Goal: Transaction & Acquisition: Purchase product/service

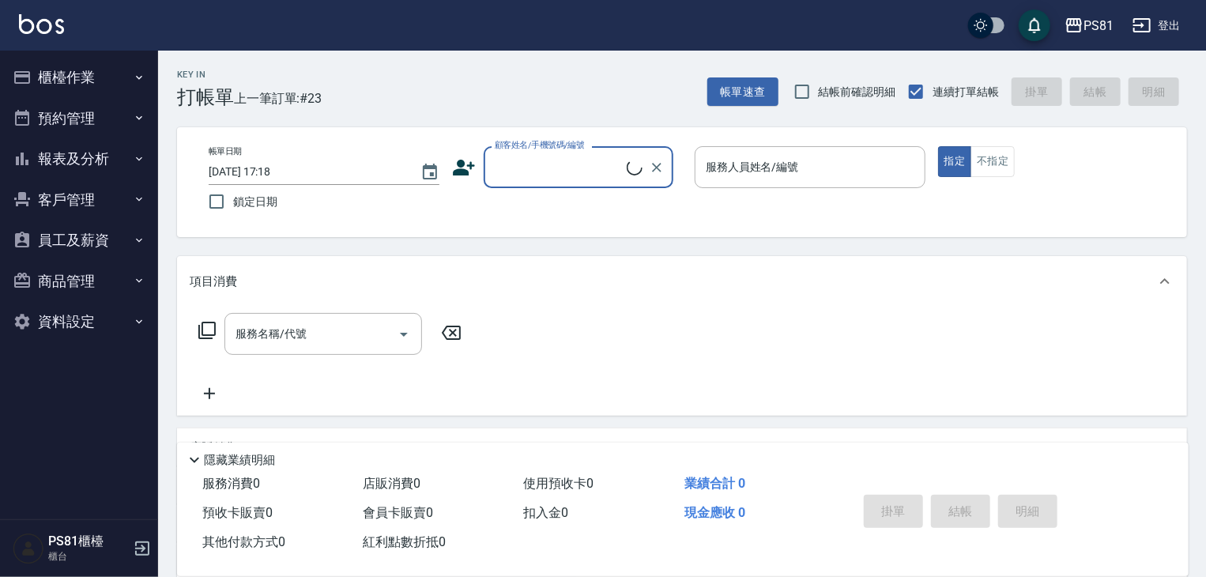
click at [102, 73] on button "櫃檯作業" at bounding box center [78, 77] width 145 height 41
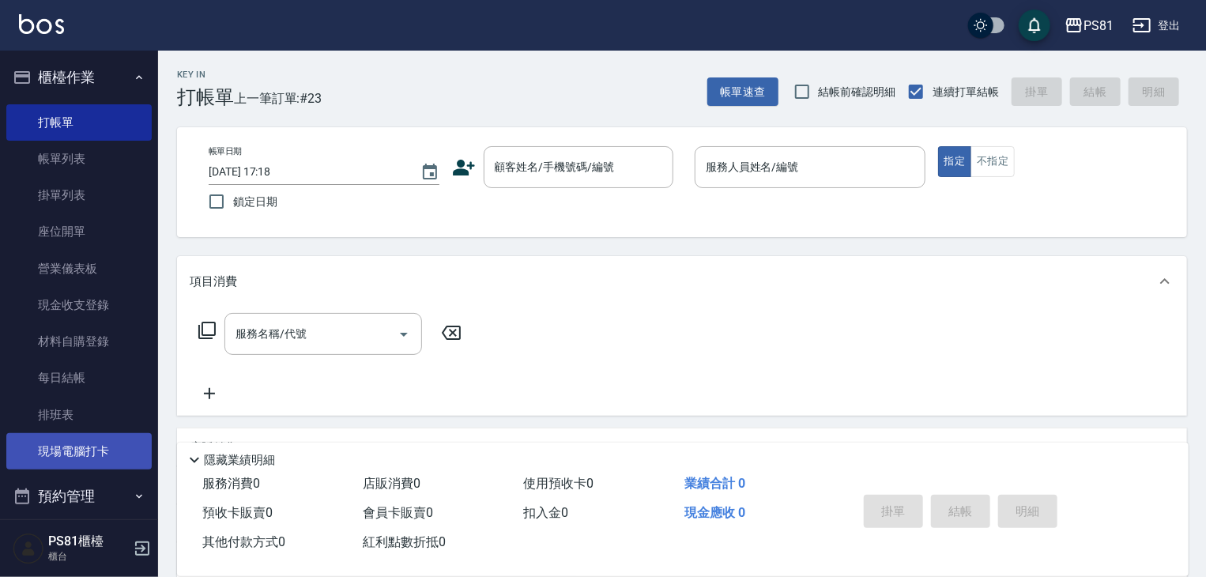
scroll to position [220, 0]
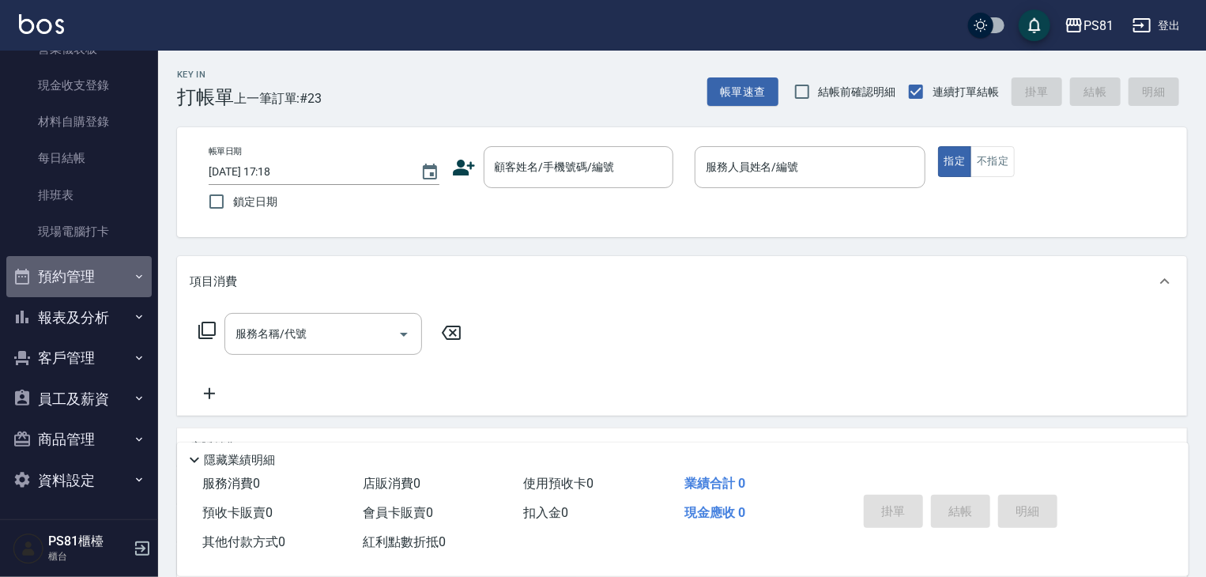
click at [117, 266] on button "預約管理" at bounding box center [78, 276] width 145 height 41
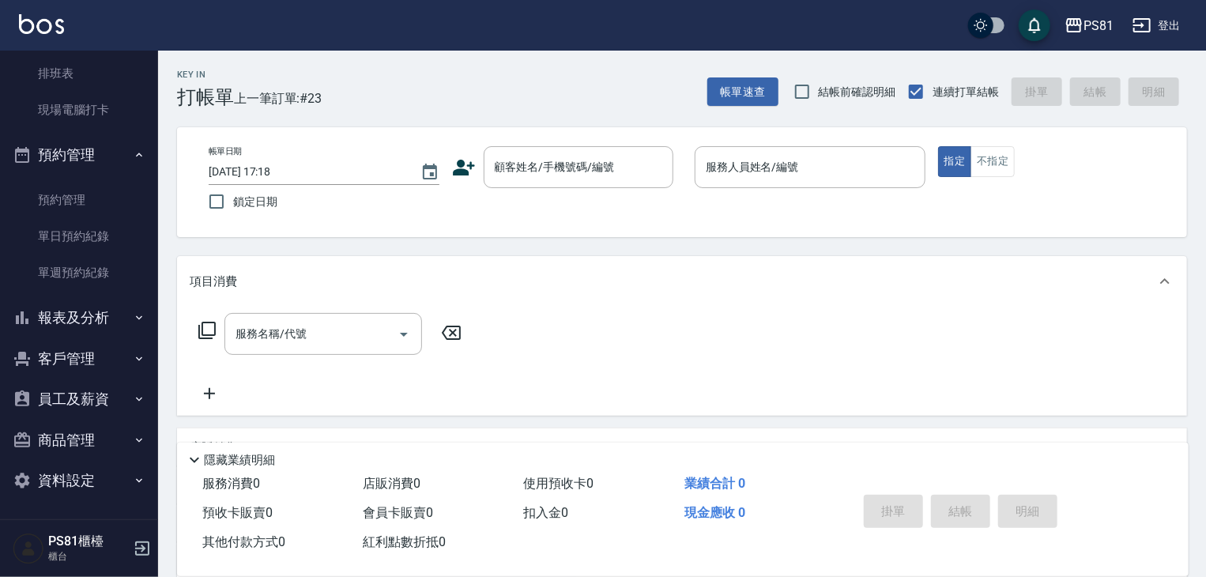
click at [105, 307] on button "報表及分析" at bounding box center [78, 317] width 145 height 41
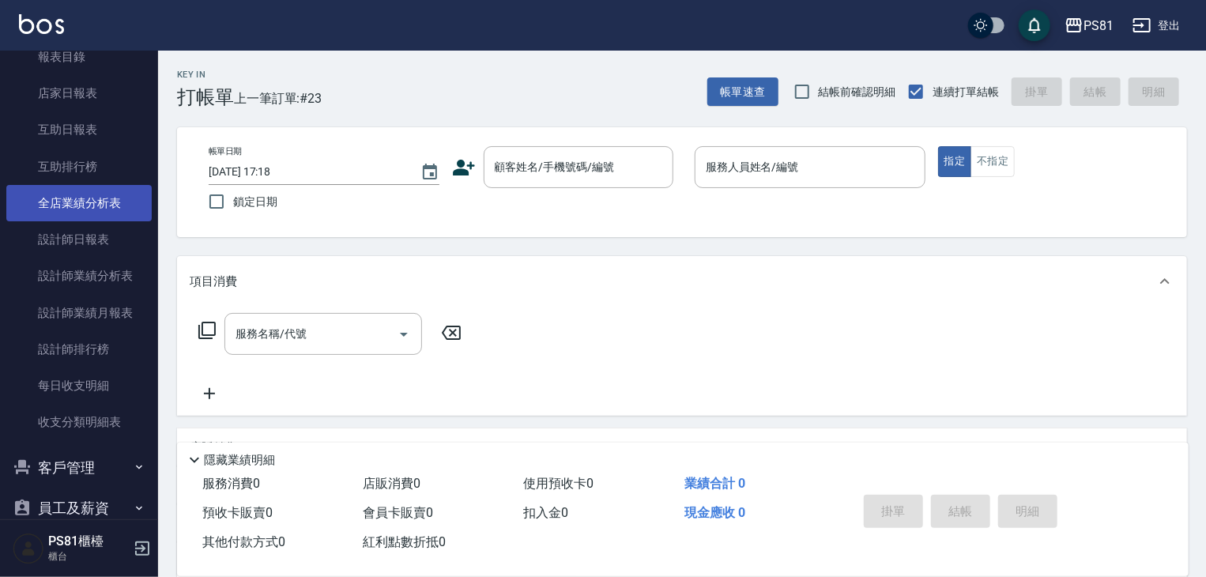
scroll to position [578, 0]
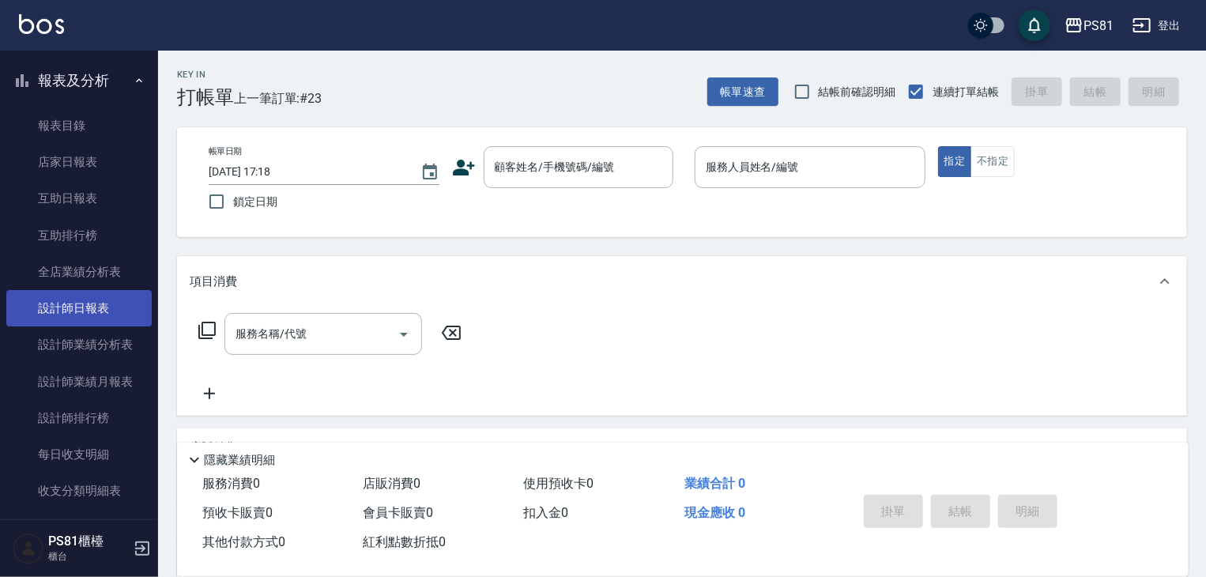
click at [119, 302] on link "設計師日報表" at bounding box center [78, 308] width 145 height 36
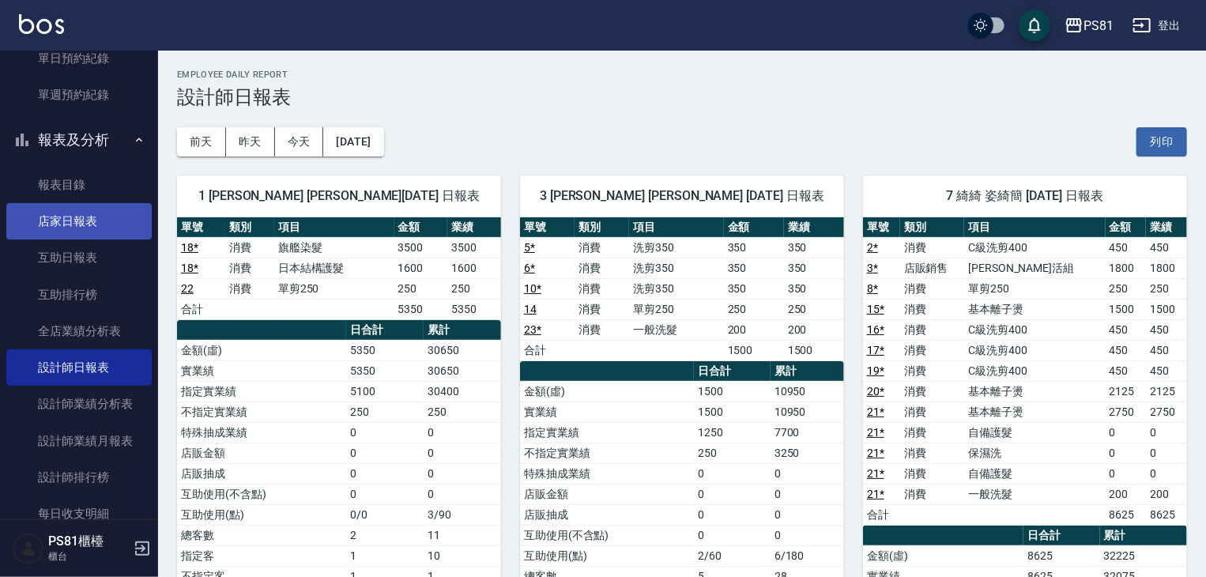
scroll to position [756, 0]
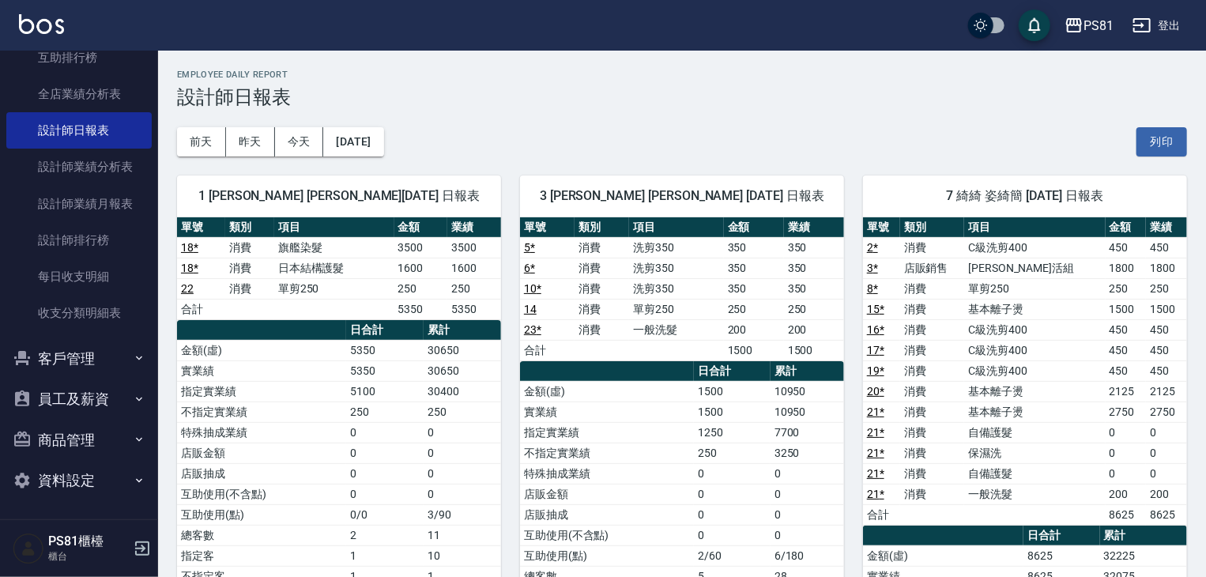
click at [99, 353] on button "客戶管理" at bounding box center [78, 358] width 145 height 41
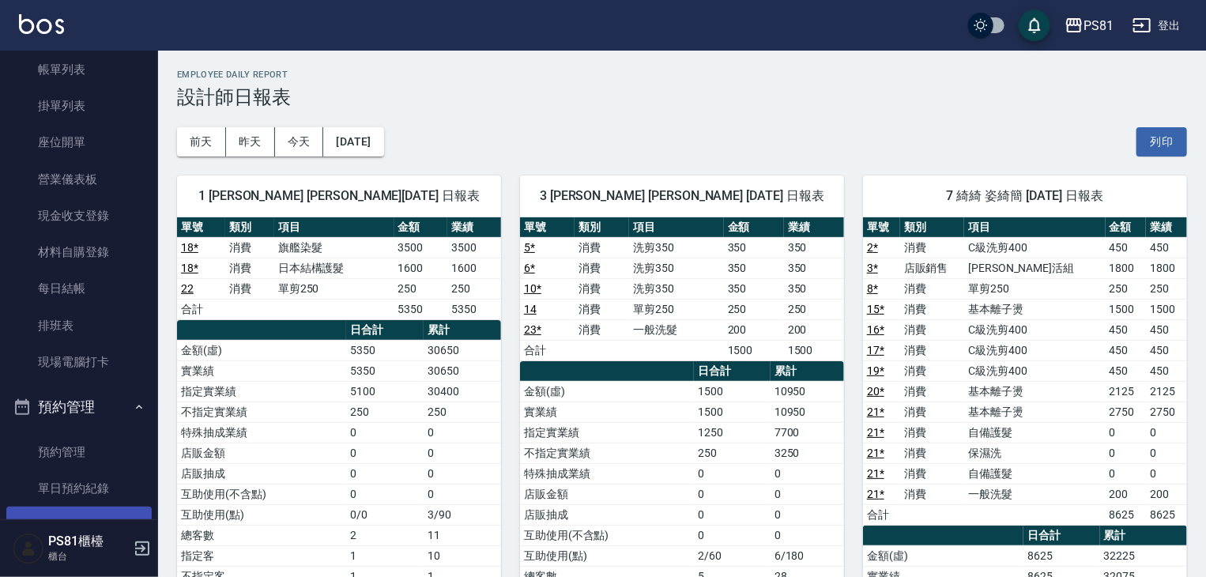
scroll to position [89, 0]
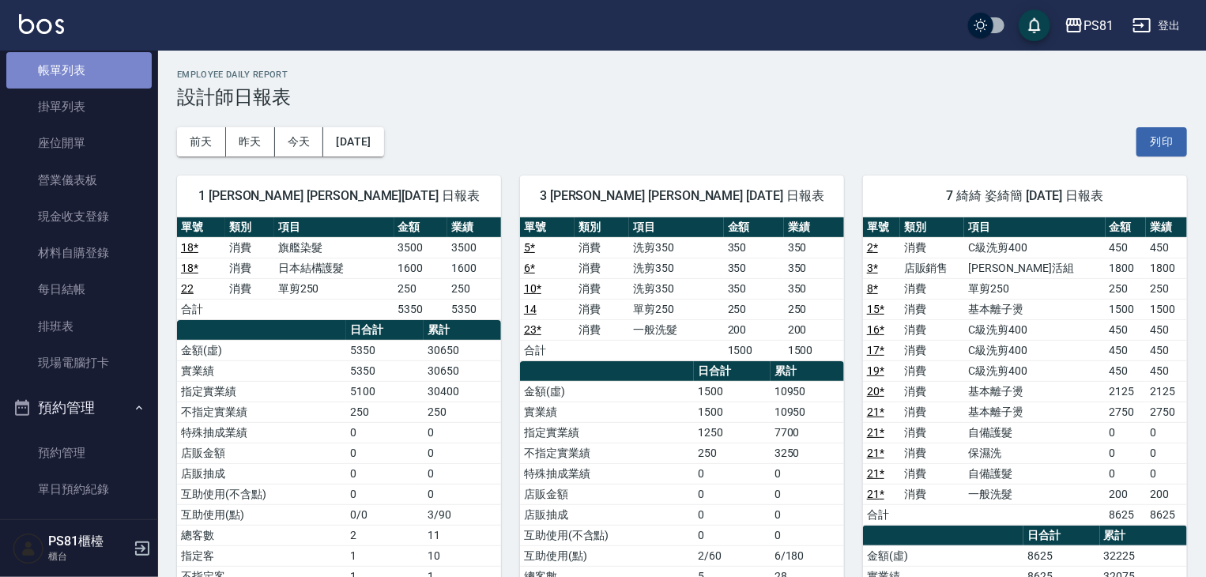
click at [82, 67] on link "帳單列表" at bounding box center [78, 70] width 145 height 36
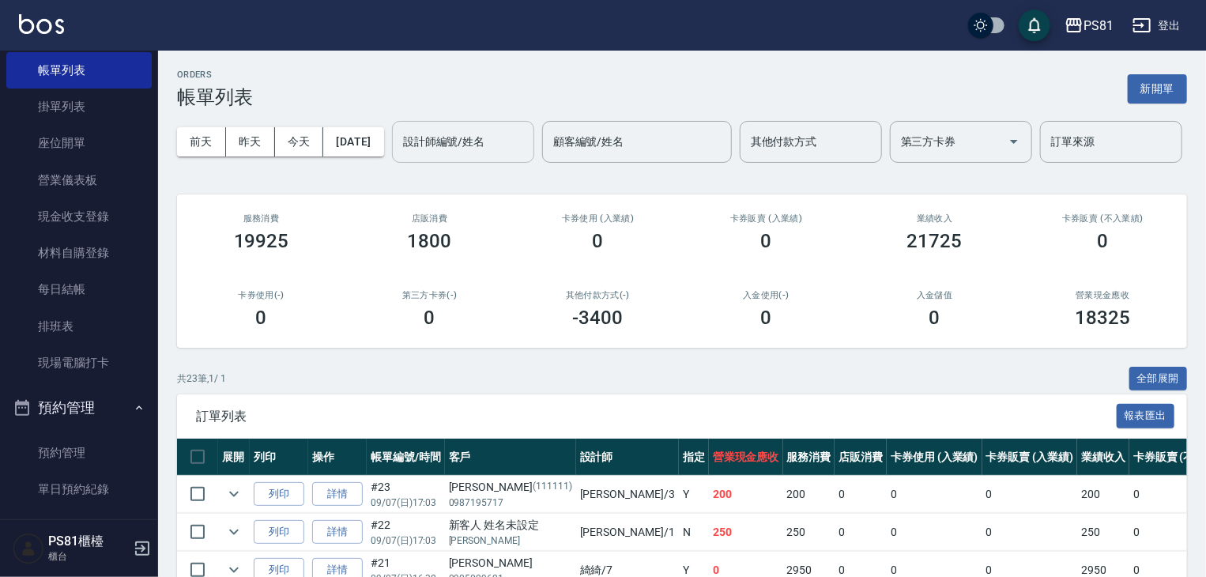
click at [399, 156] on input "設計師編號/姓名" at bounding box center [463, 142] width 128 height 28
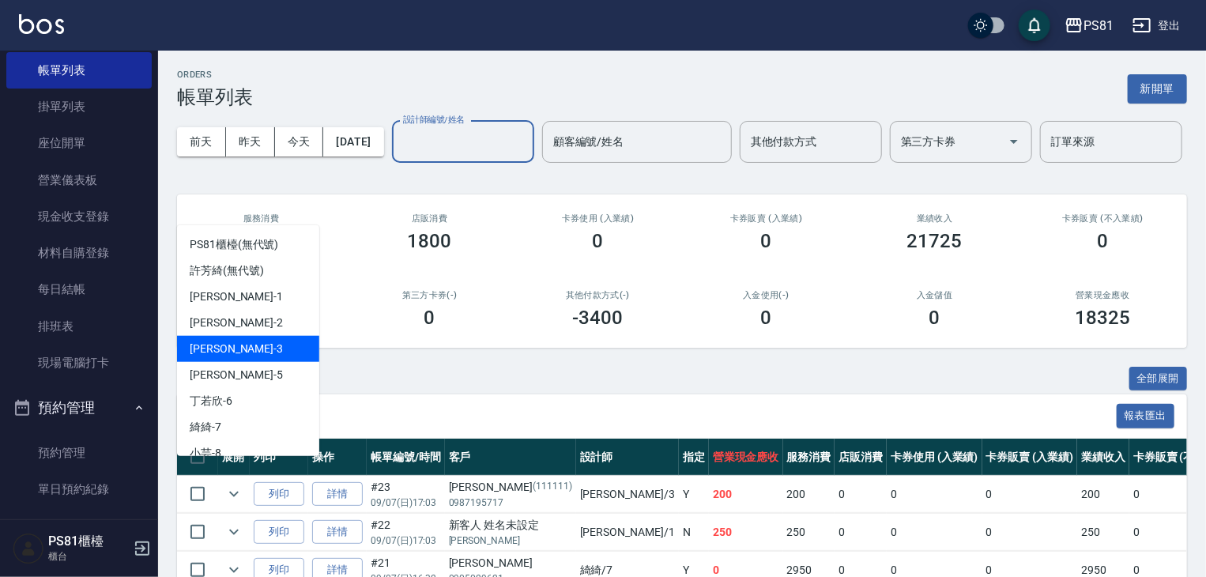
click at [232, 345] on div "[PERSON_NAME] -3" at bounding box center [248, 349] width 142 height 26
type input "[PERSON_NAME]-3"
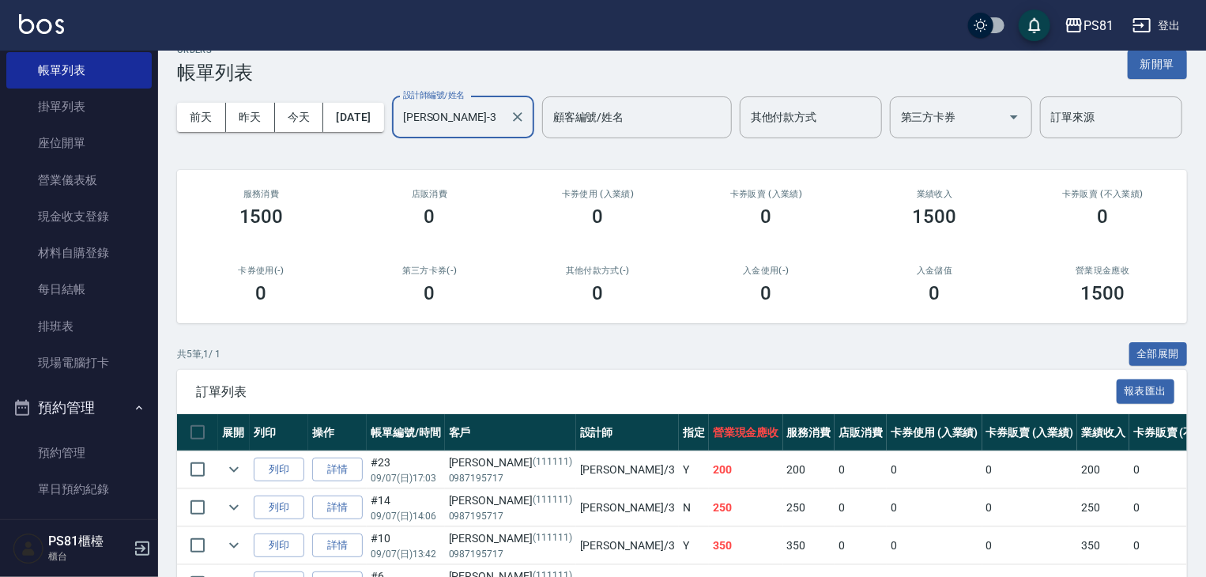
scroll to position [210, 0]
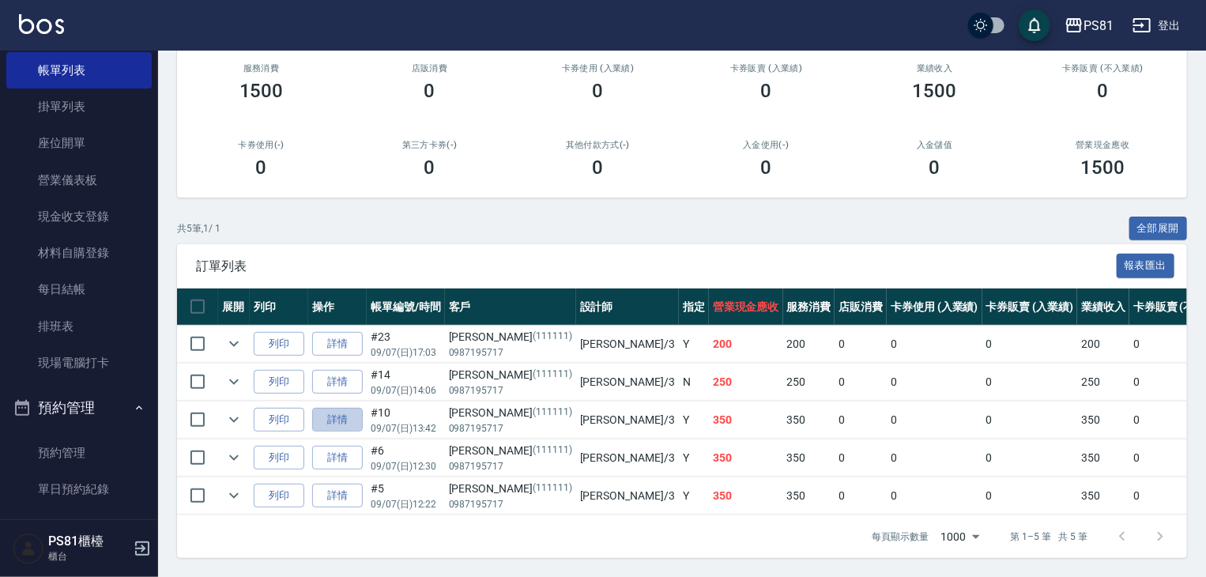
click at [347, 411] on link "詳情" at bounding box center [337, 420] width 51 height 24
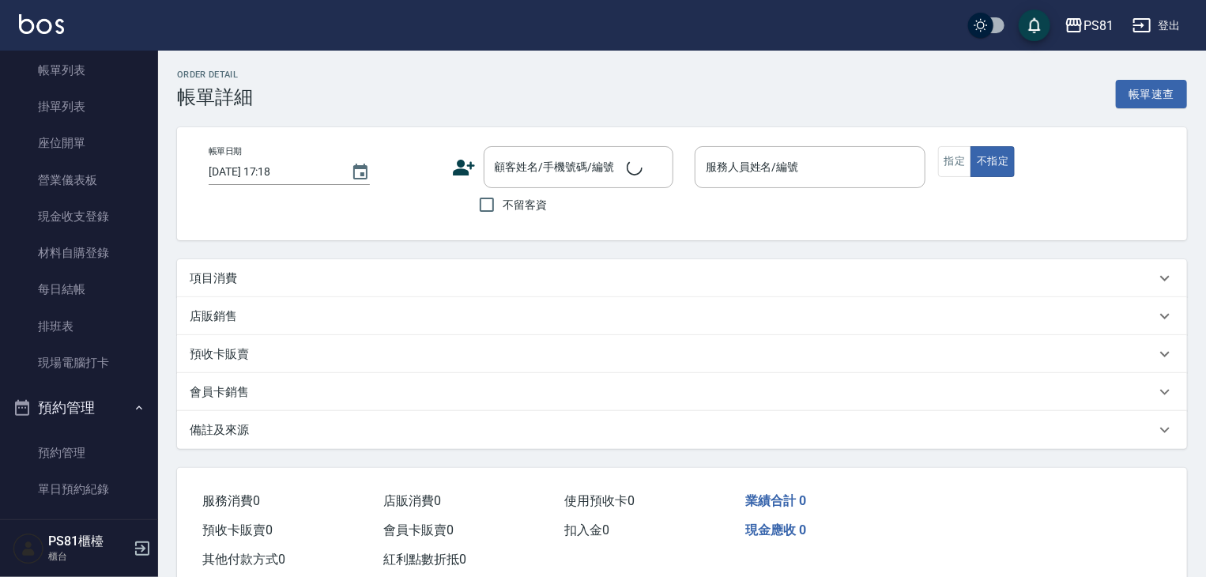
type input "[DATE] 13:42"
type input "[PERSON_NAME]-3"
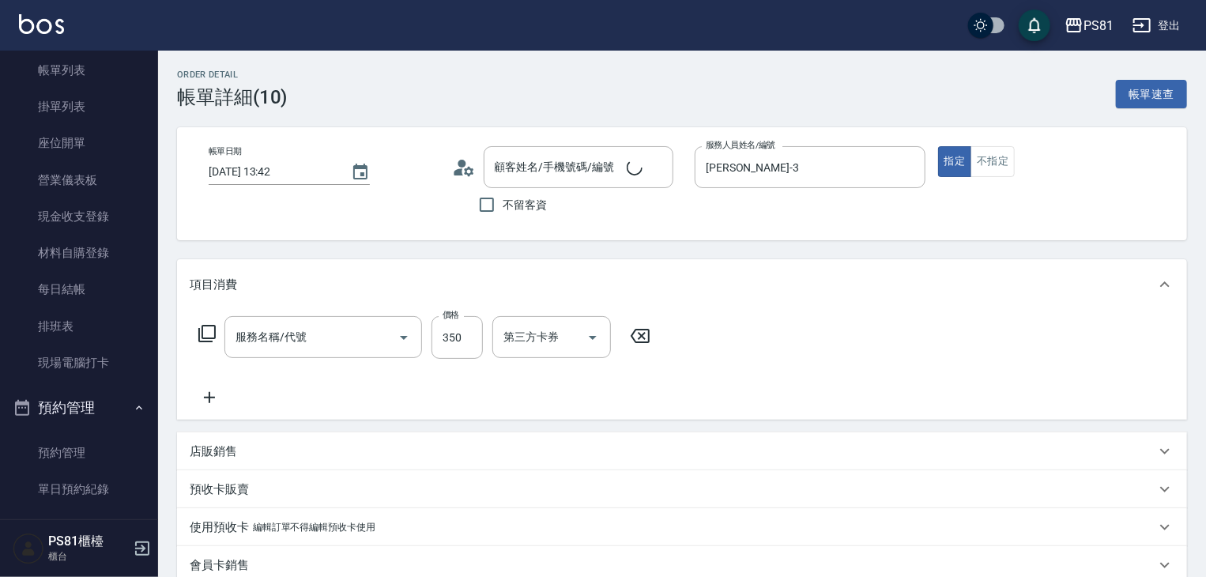
type input "[PERSON_NAME]/0987195717/111111"
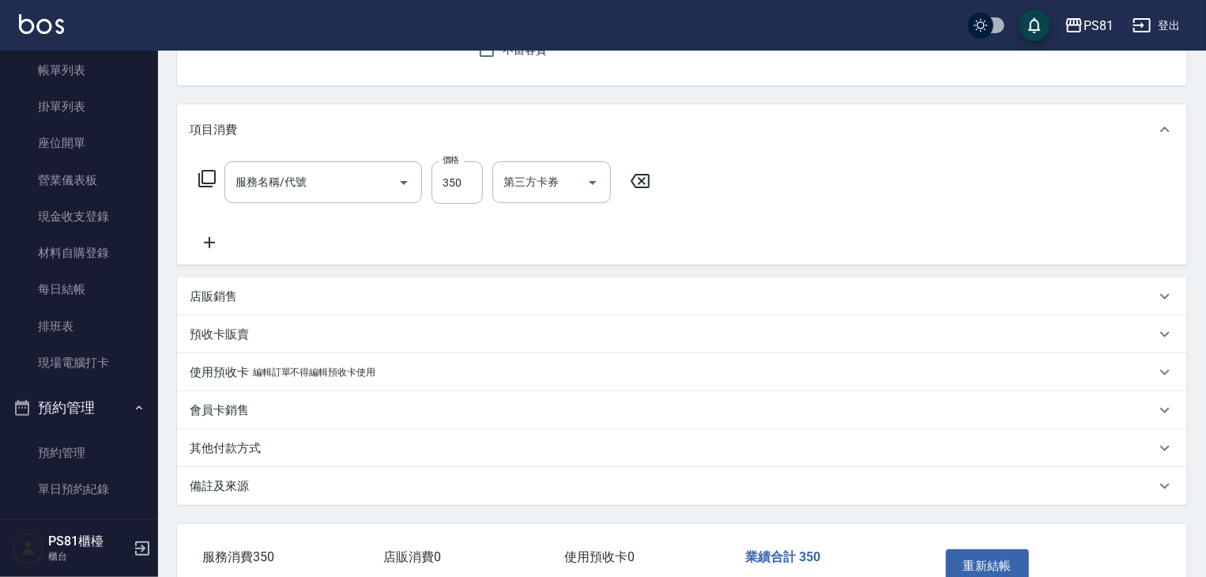
scroll to position [158, 0]
type input "洗剪350(201)"
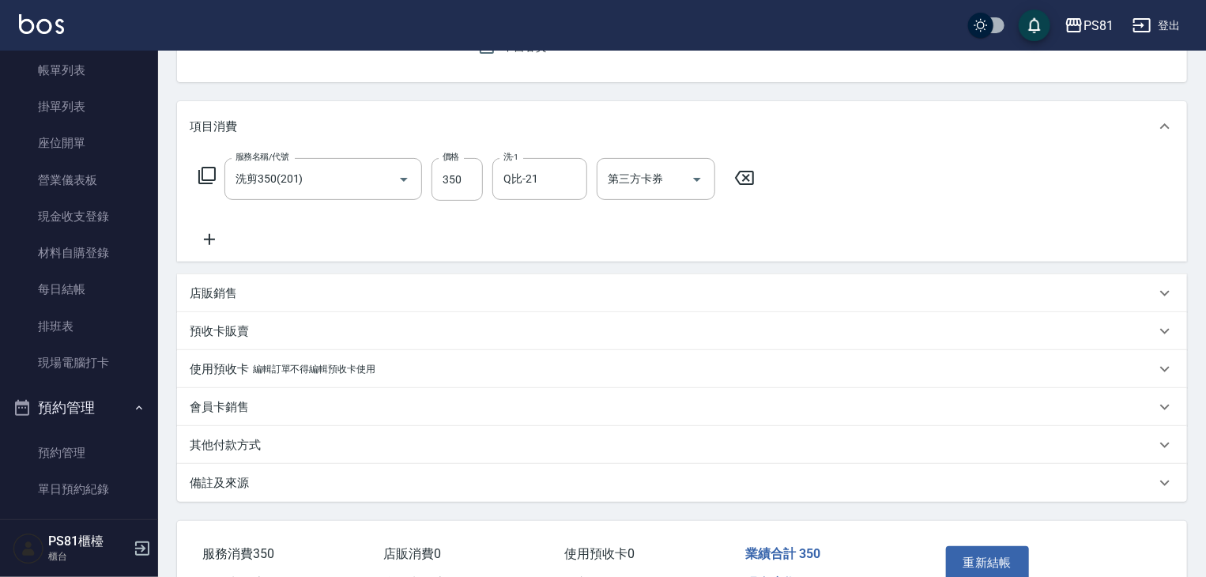
click at [212, 243] on icon at bounding box center [210, 239] width 40 height 19
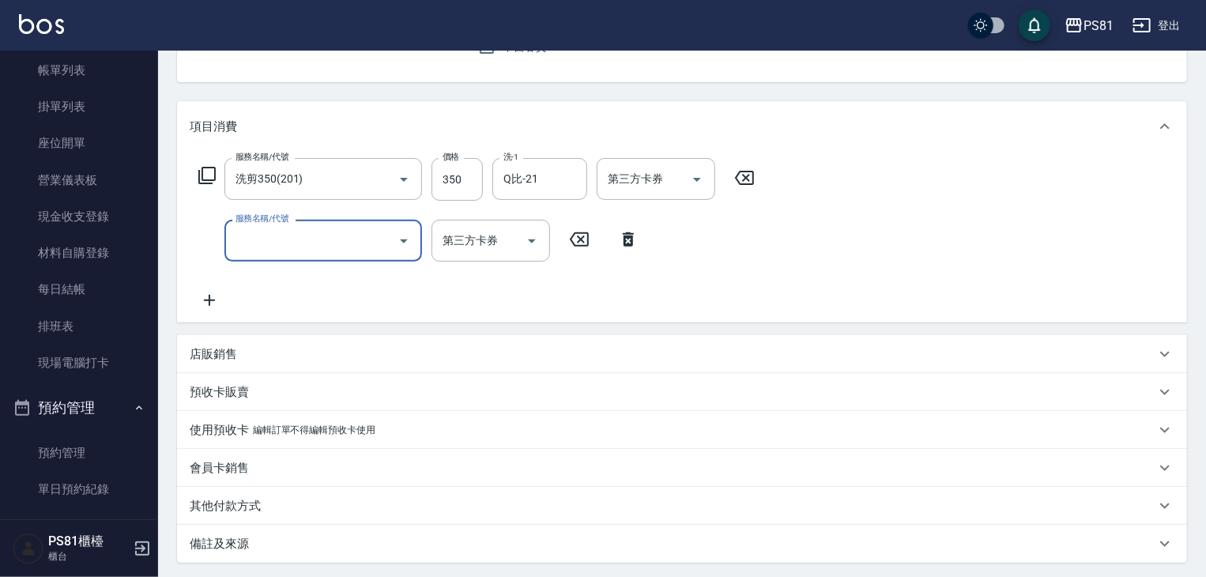
click at [352, 244] on input "服務名稱/代號" at bounding box center [312, 241] width 160 height 28
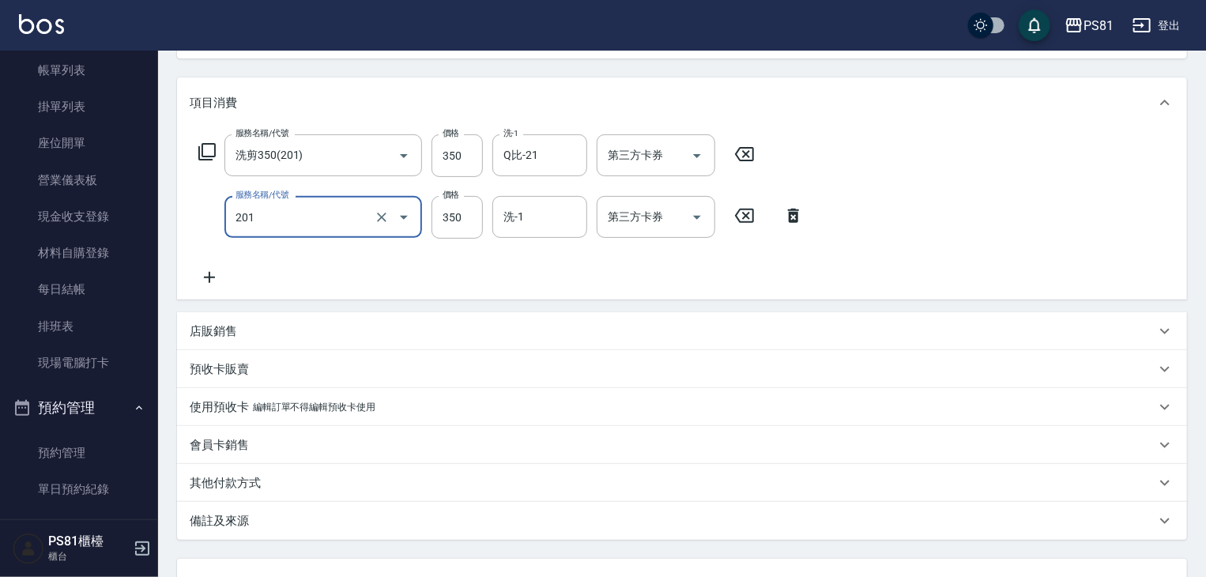
scroll to position [314, 0]
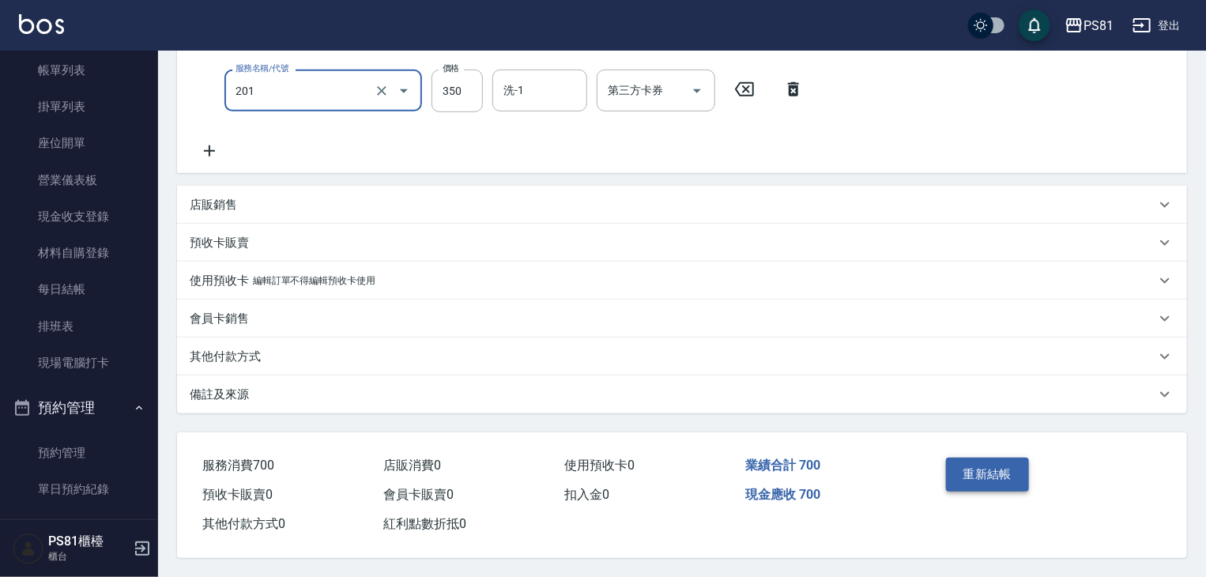
type input "洗剪350(201)"
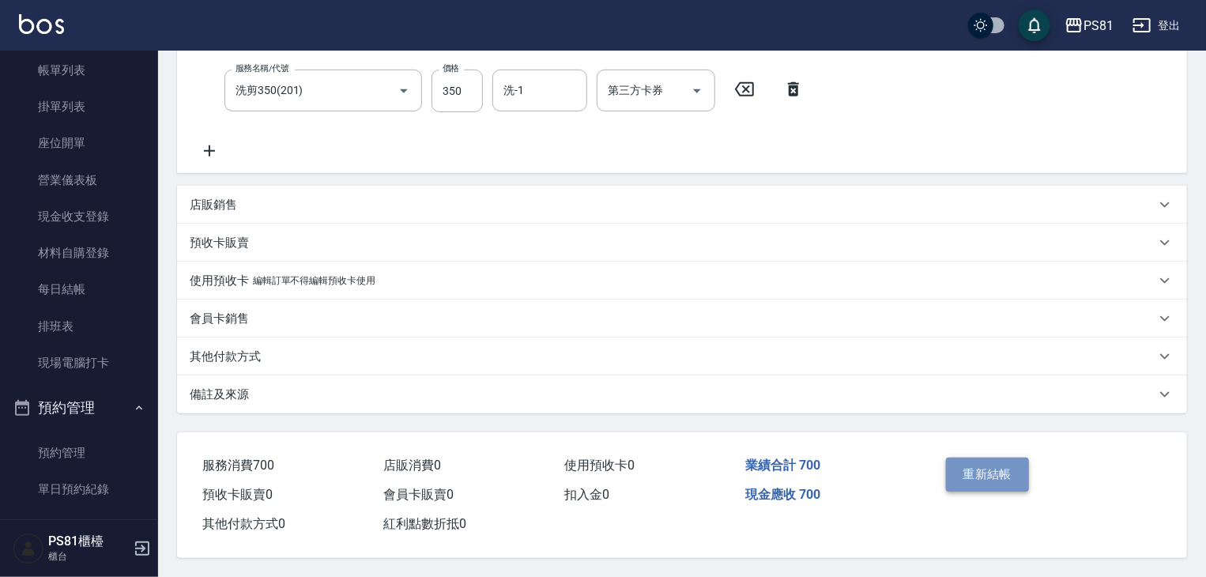
click at [989, 467] on button "重新結帳" at bounding box center [988, 474] width 84 height 33
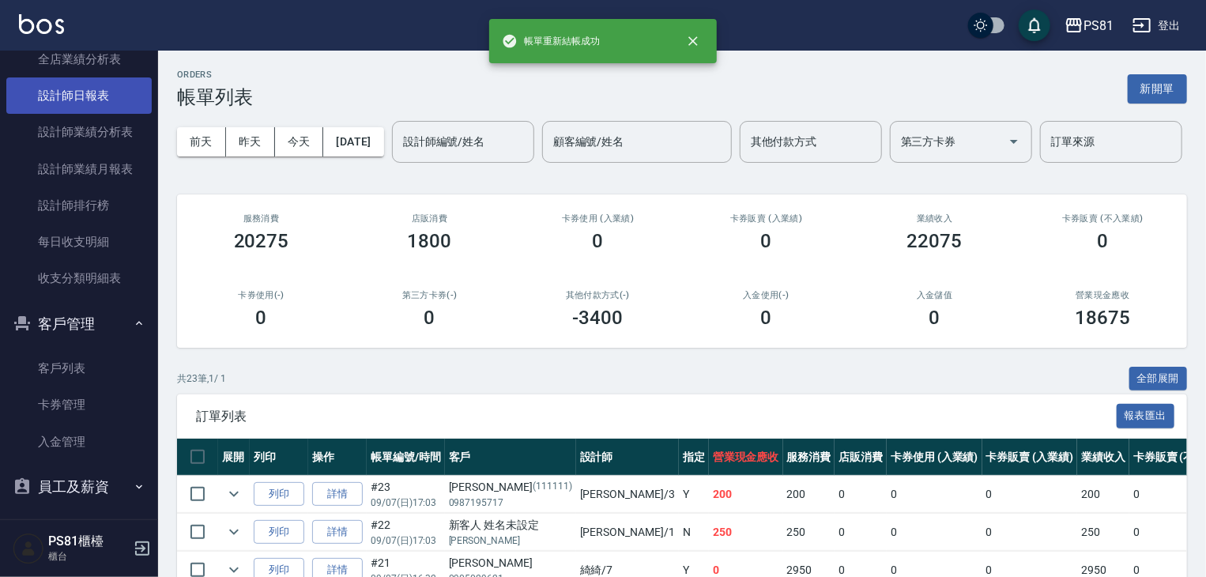
scroll to position [484, 0]
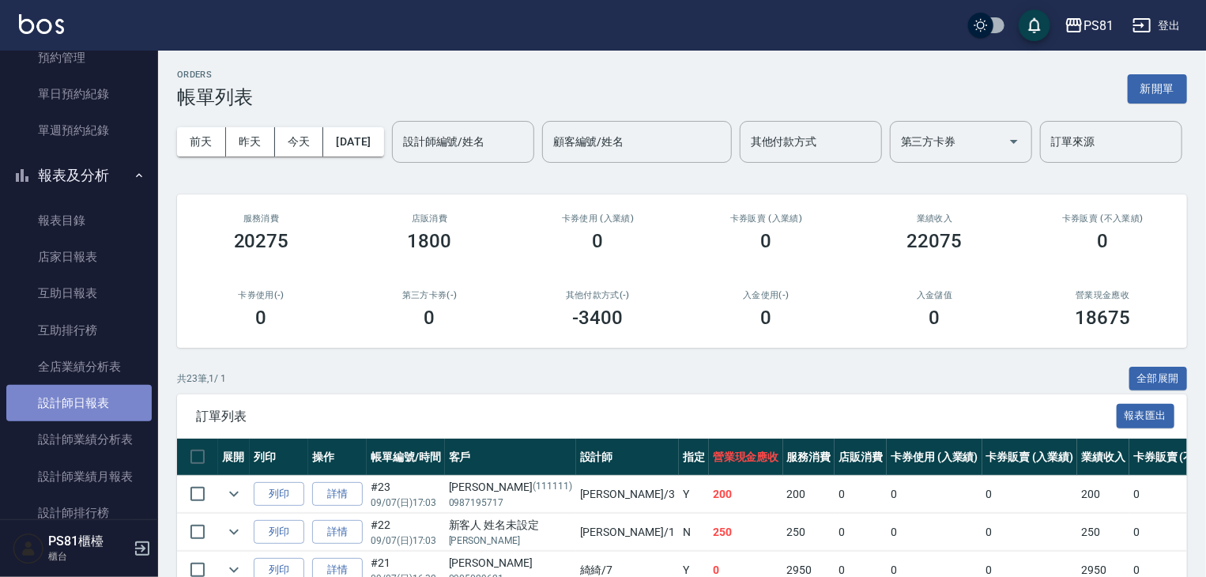
click at [92, 400] on link "設計師日報表" at bounding box center [78, 403] width 145 height 36
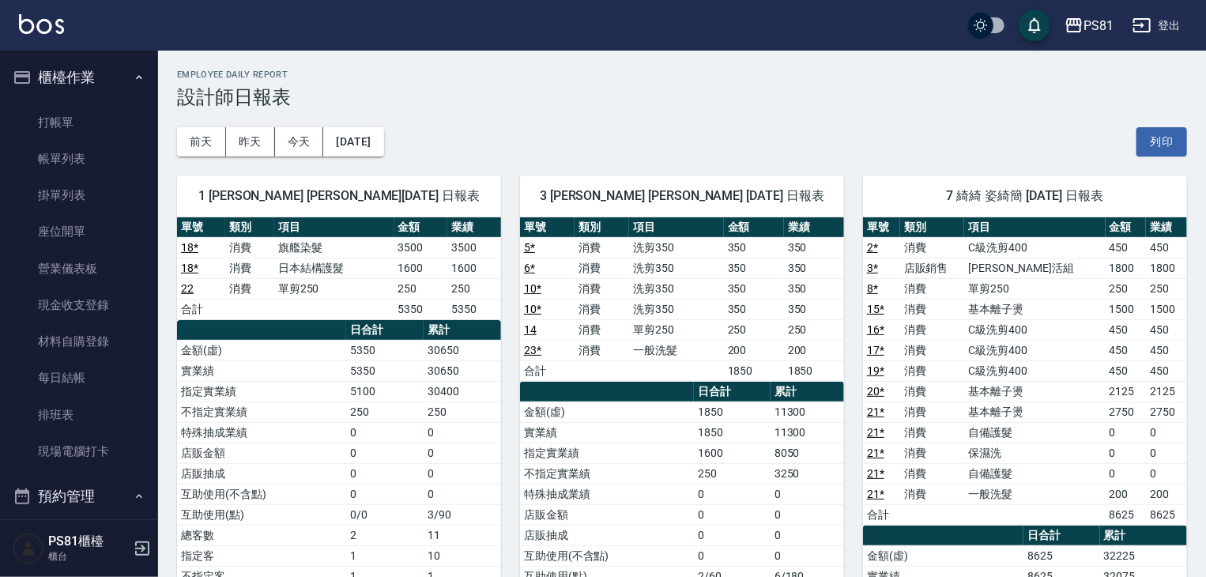
click at [44, 101] on ul "打帳單 帳單列表 掛單列表 座位開單 營業儀表板 現金收支登錄 材料自購登錄 每日結帳 排班表 現場電腦打卡" at bounding box center [78, 287] width 145 height 379
click at [46, 115] on link "打帳單" at bounding box center [78, 122] width 145 height 36
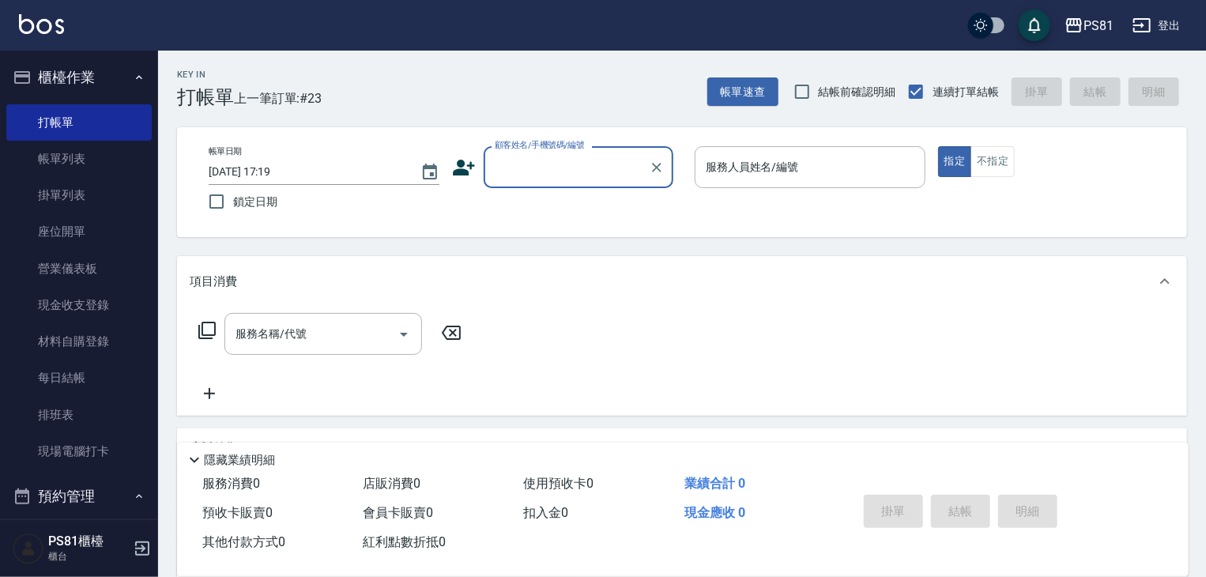
click at [541, 178] on input "顧客姓名/手機號碼/編號" at bounding box center [567, 167] width 152 height 28
type input "ㄧ"
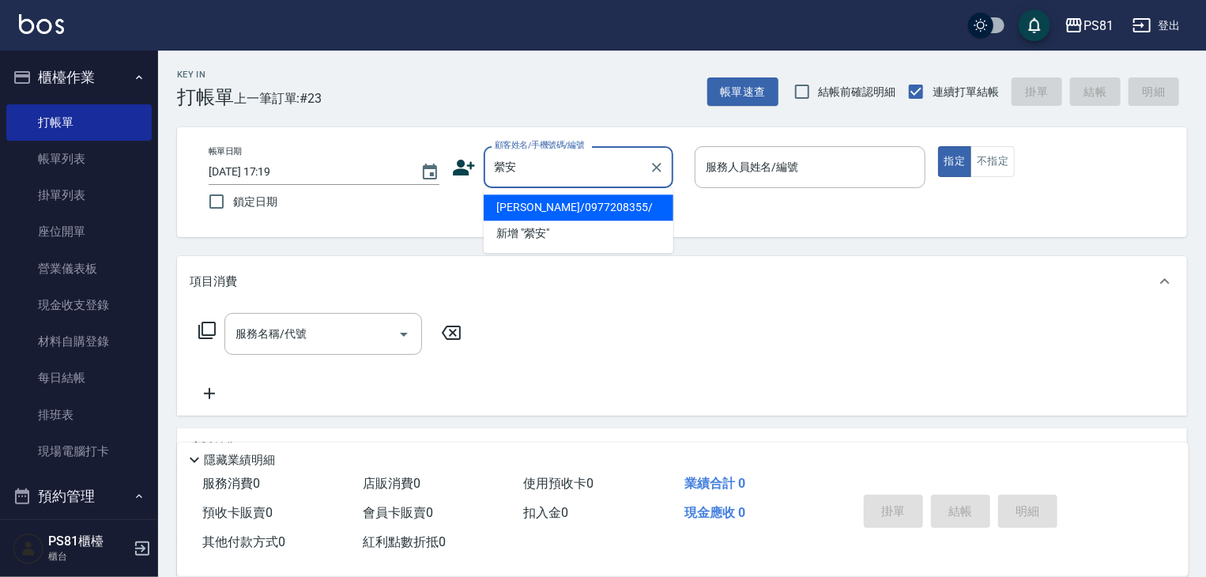
click at [627, 202] on li "[PERSON_NAME]/0977208355/" at bounding box center [579, 207] width 190 height 26
type input "[PERSON_NAME]/0977208355/"
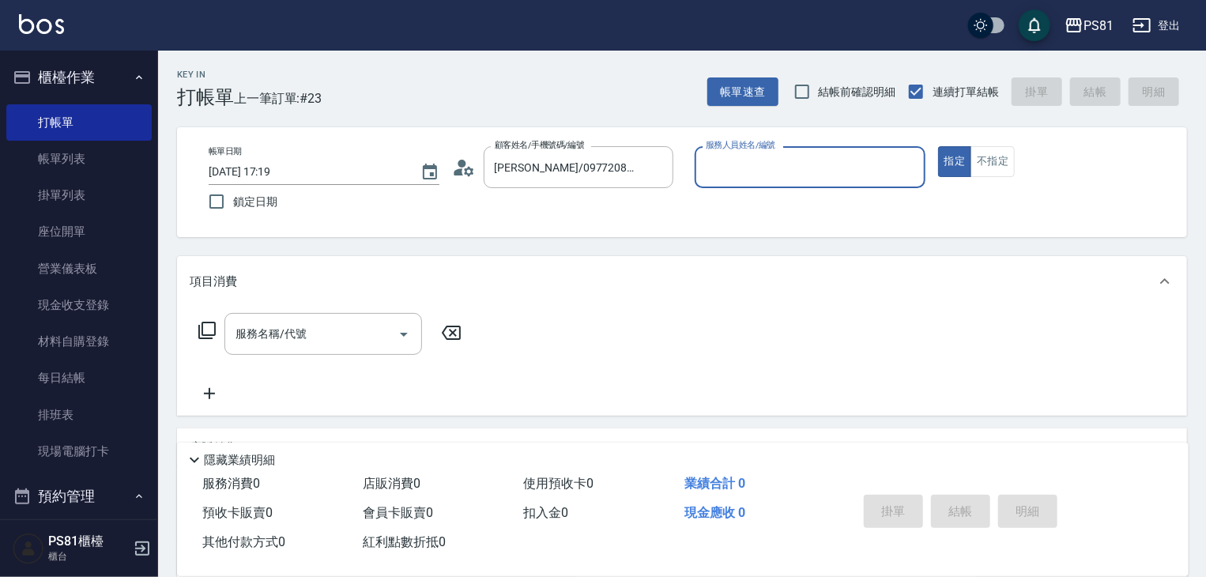
click at [822, 182] on div "服務人員姓名/編號" at bounding box center [810, 167] width 231 height 42
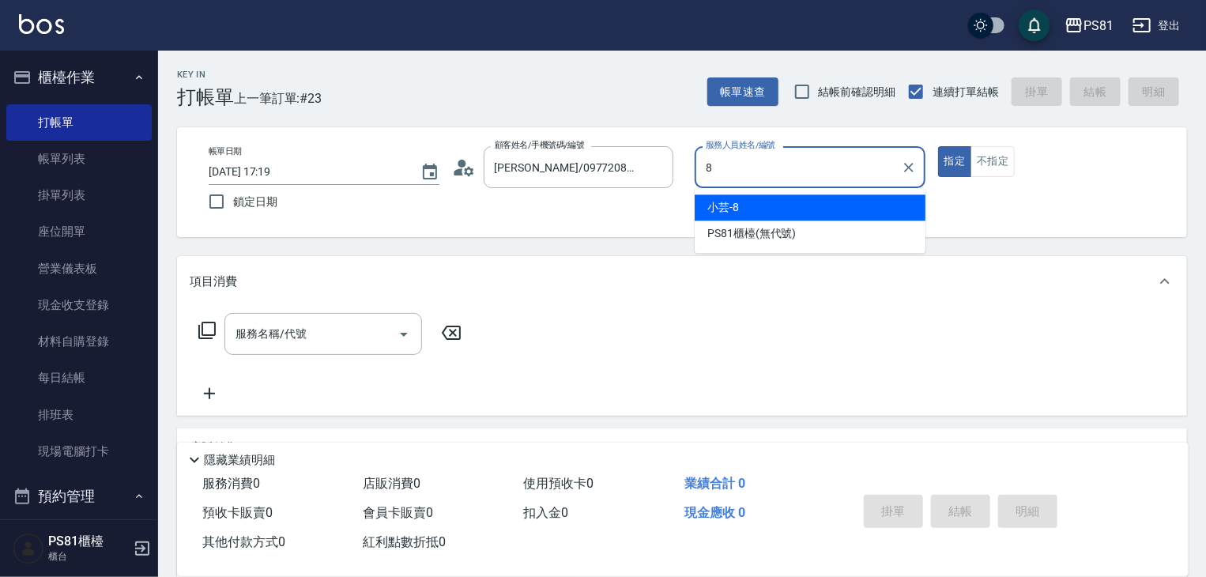
type input "小芸-8"
type button "true"
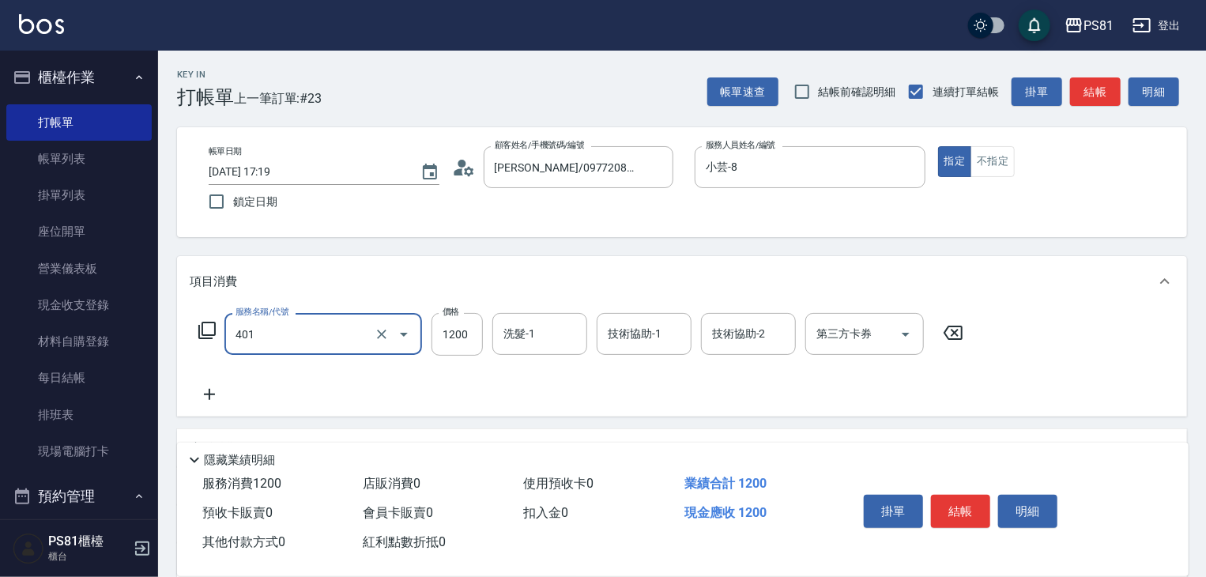
type input "基本染髮(401)"
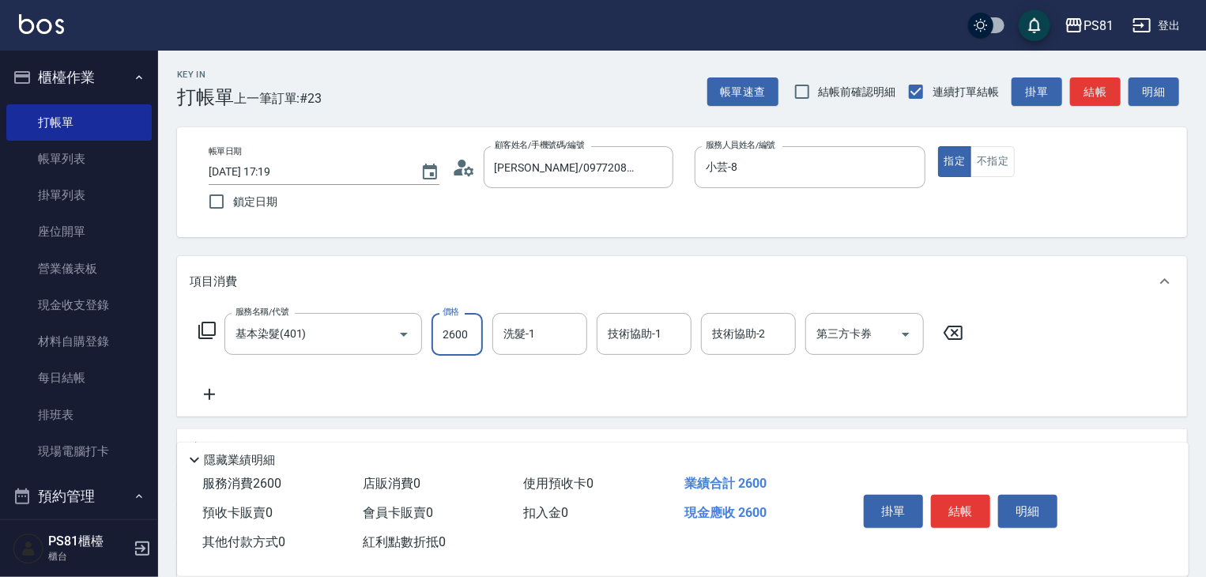
type input "2600"
type input "[PERSON_NAME]-25"
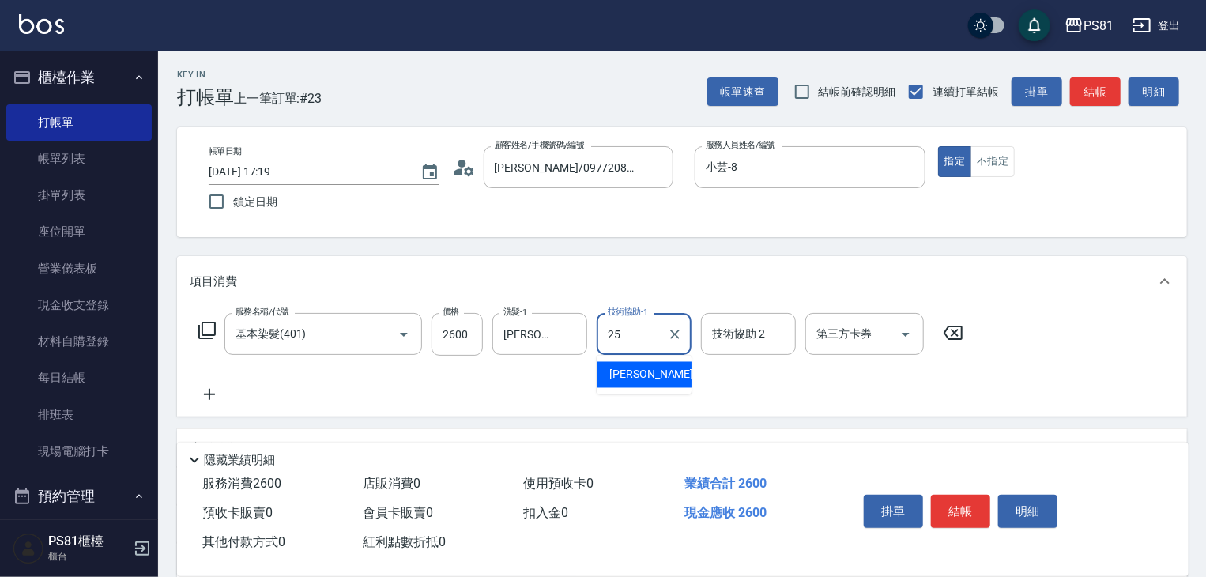
type input "[PERSON_NAME]-25"
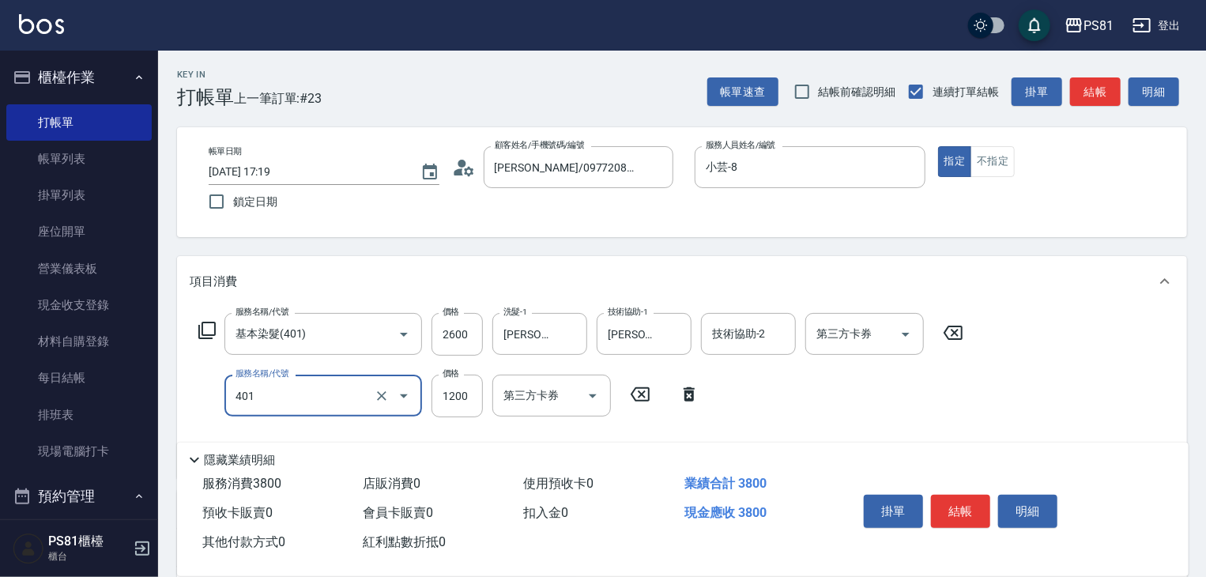
type input "基本染髮(401)"
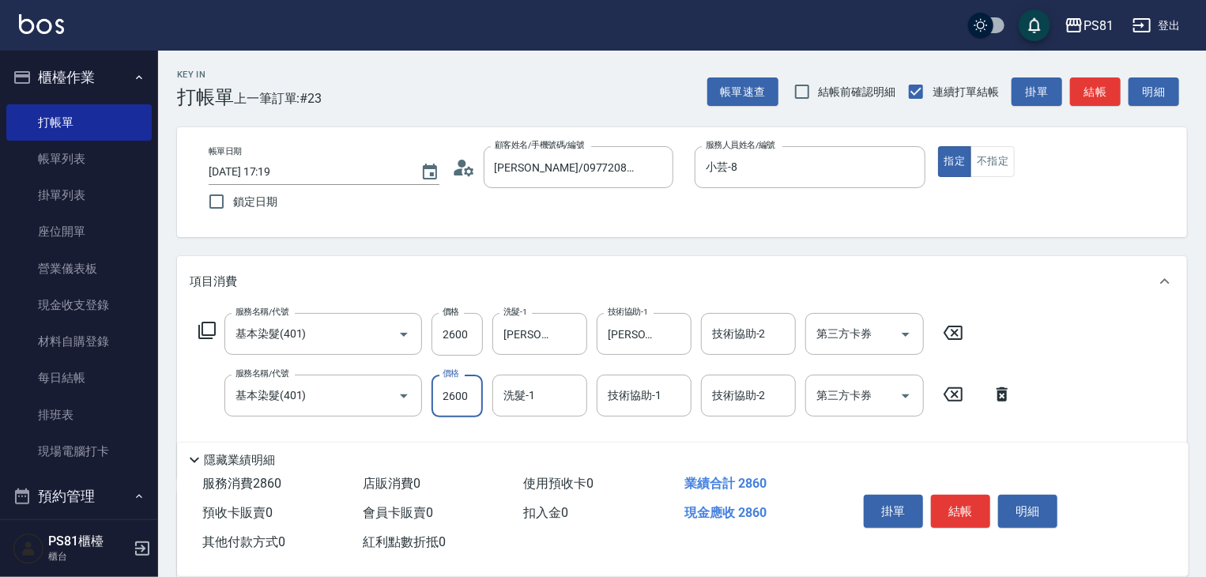
type input "2600"
type input "[PERSON_NAME]-20"
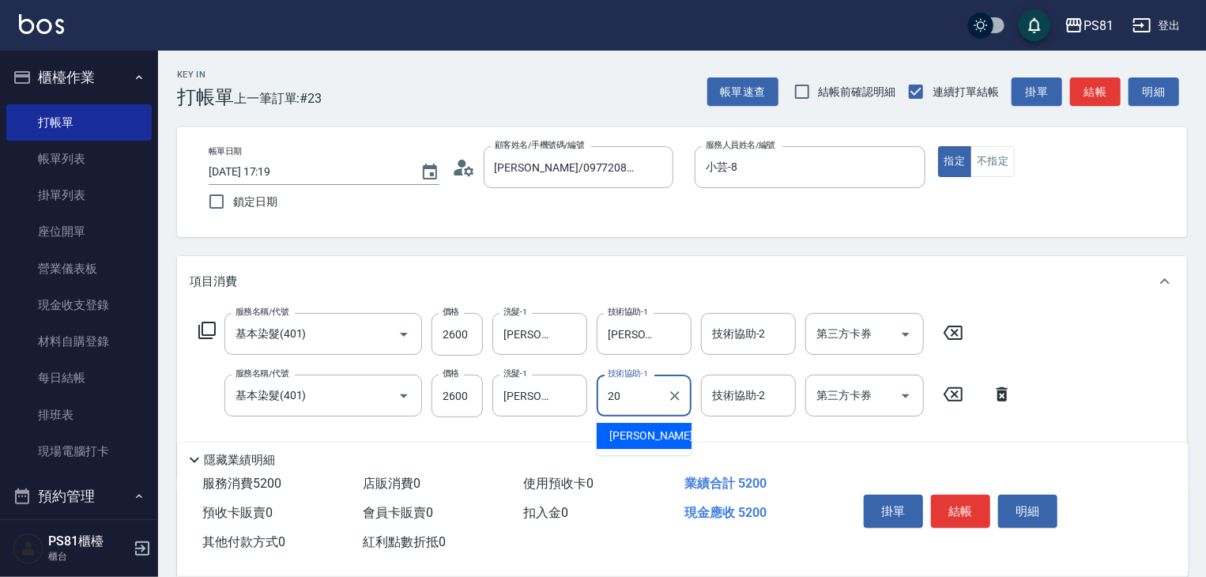
type input "[PERSON_NAME]-20"
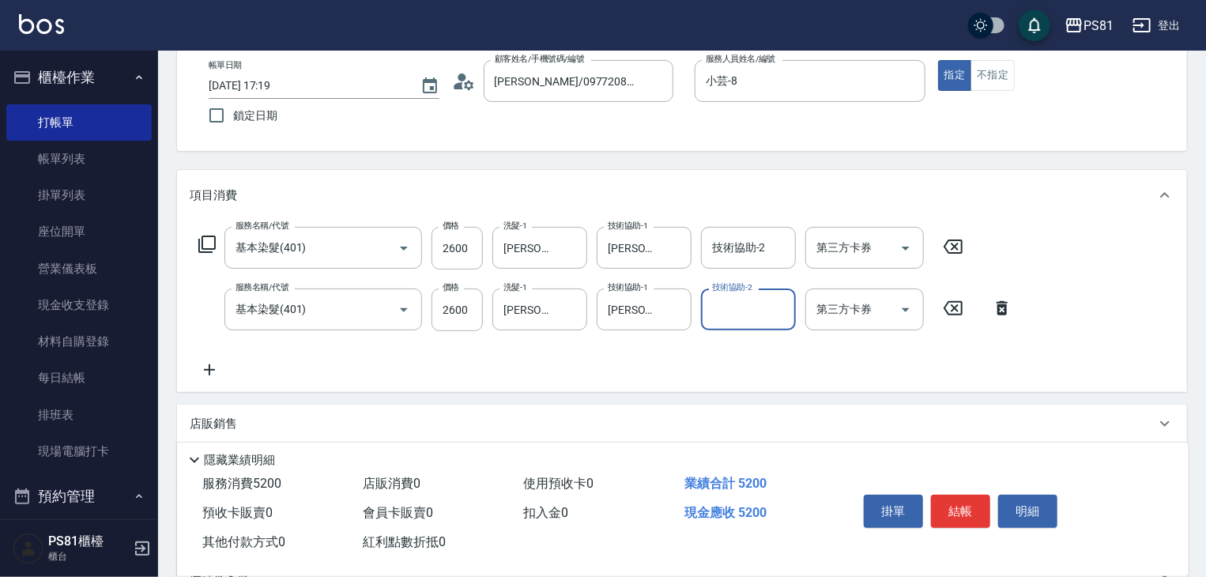
scroll to position [237, 0]
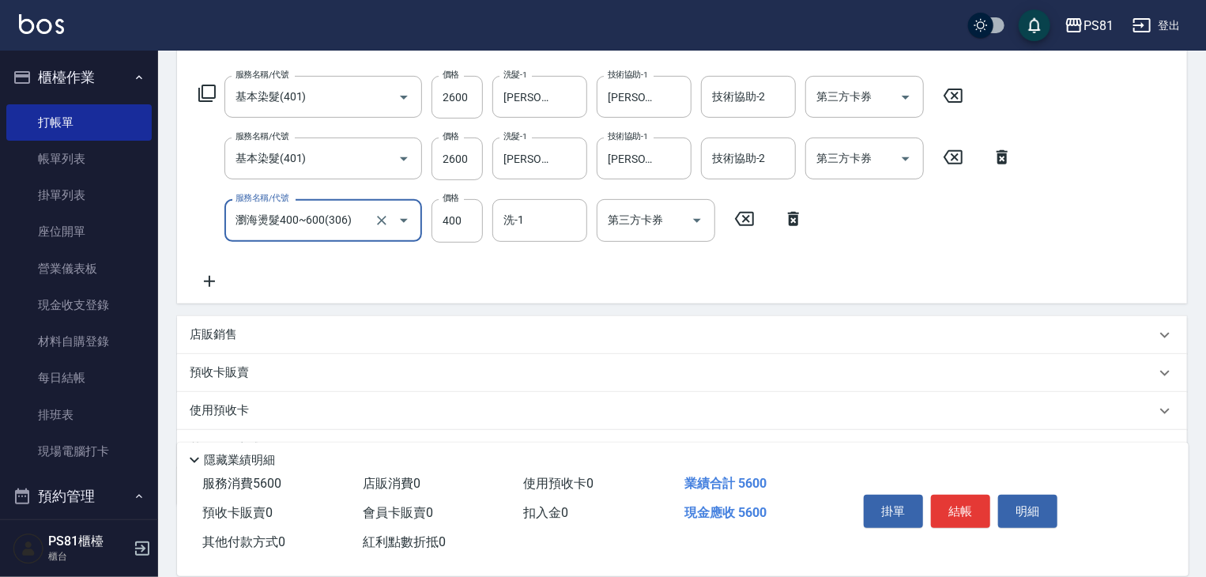
type input "瀏海燙髮400~600(306)"
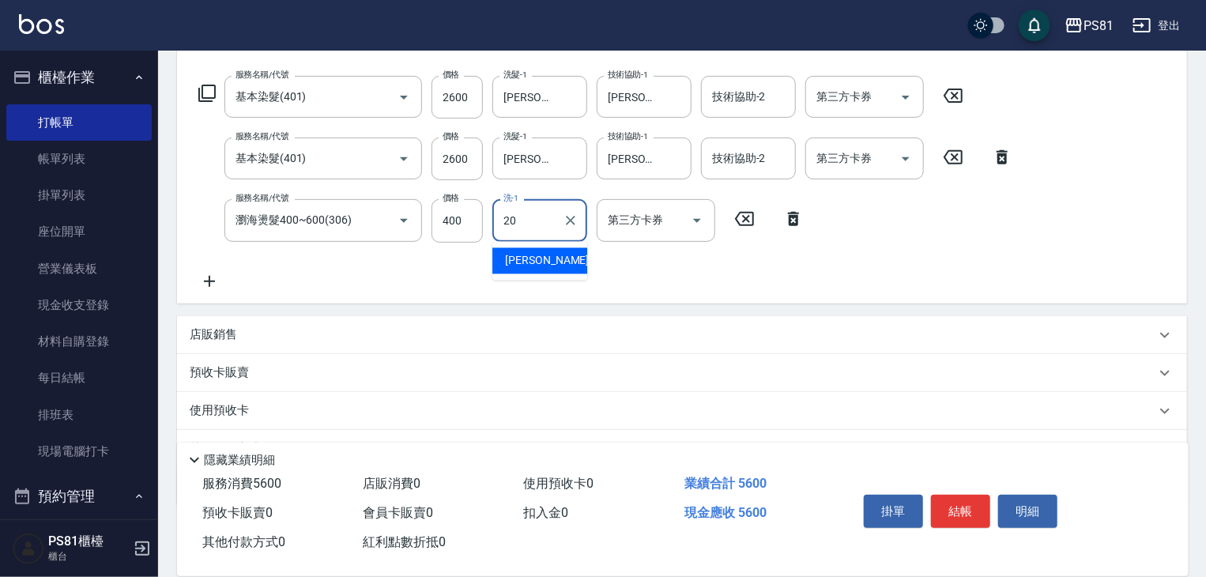
type input "[PERSON_NAME]-20"
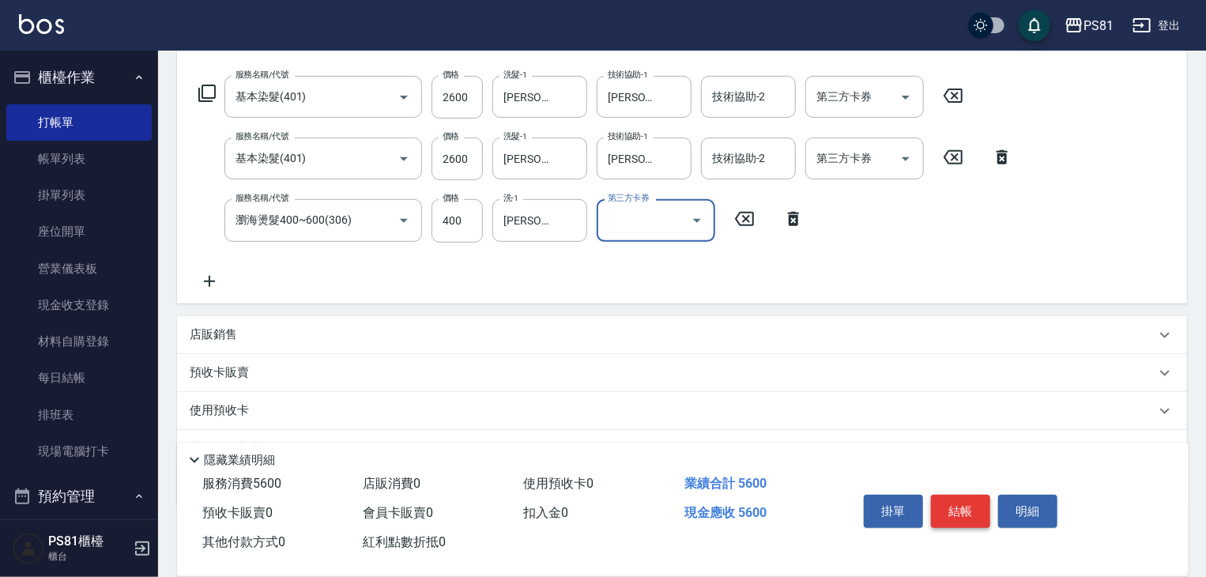
click at [949, 500] on button "結帳" at bounding box center [960, 511] width 59 height 33
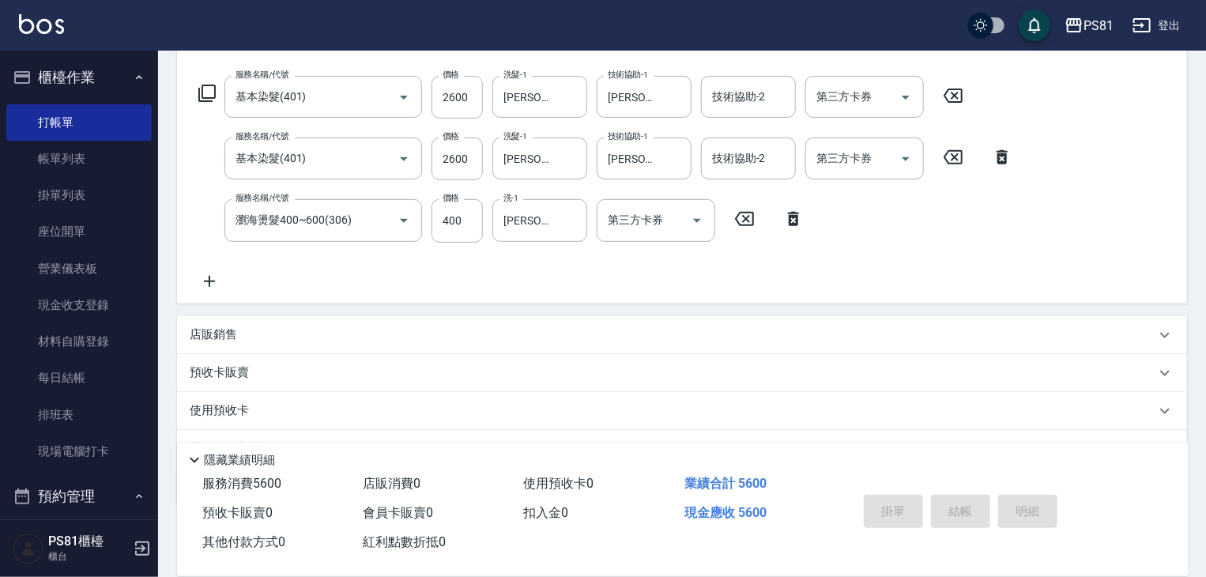
type input "[DATE] 17:38"
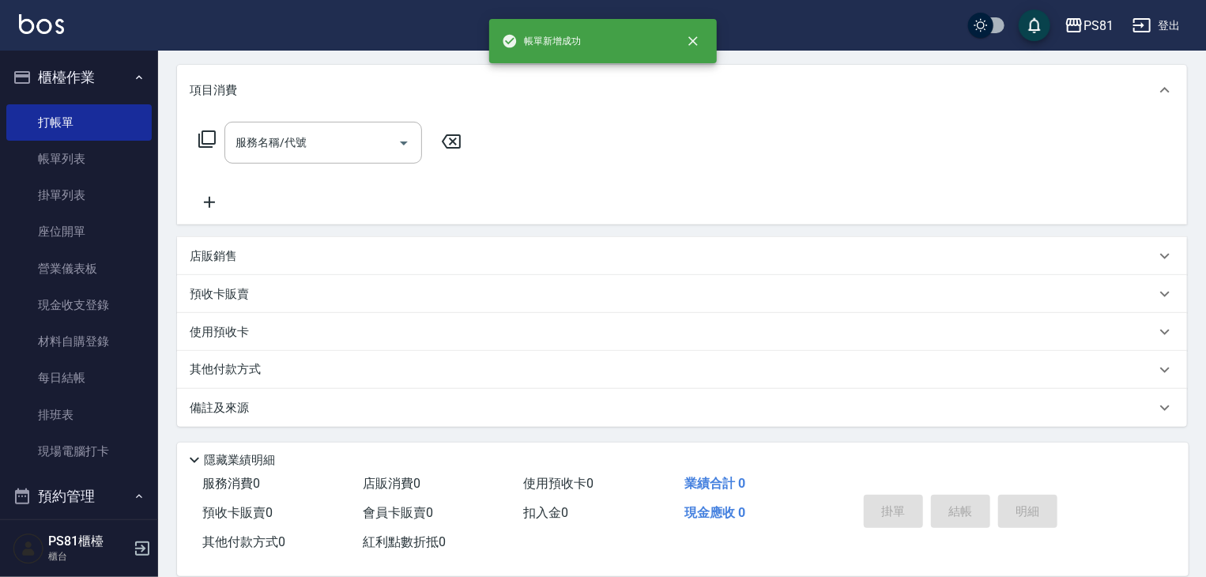
scroll to position [0, 0]
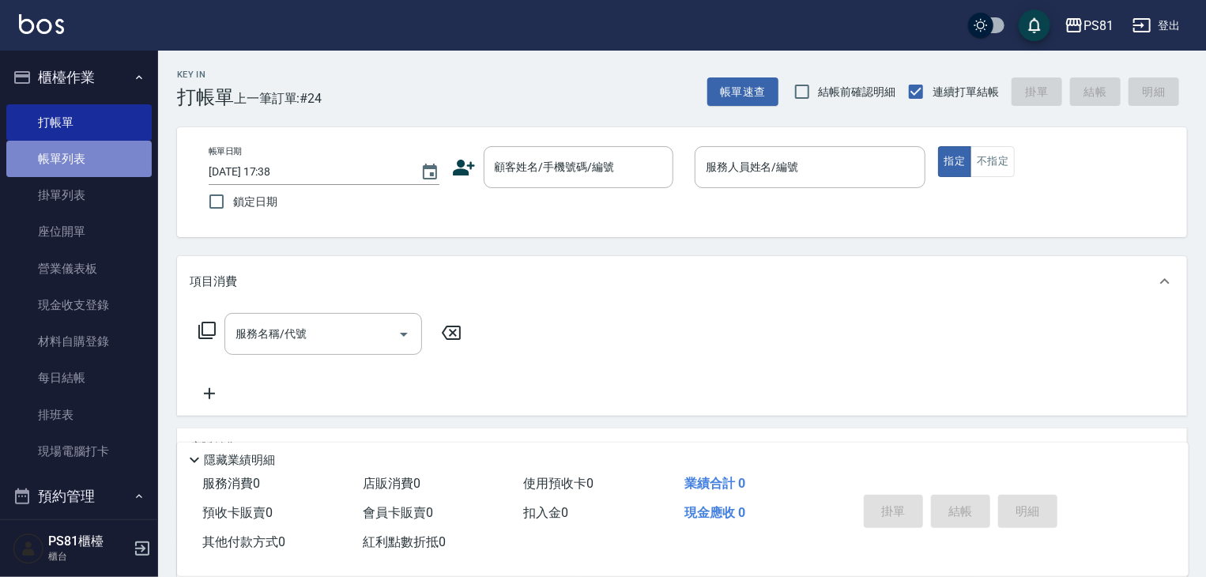
click at [82, 146] on link "帳單列表" at bounding box center [78, 159] width 145 height 36
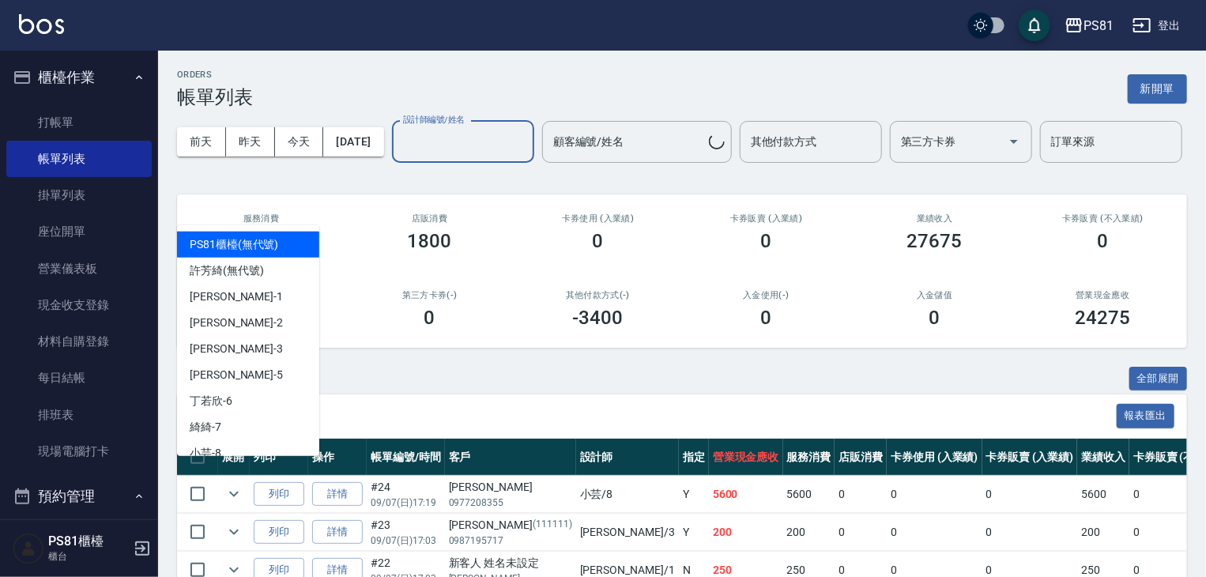
click at [399, 156] on input "設計師編號/姓名" at bounding box center [463, 142] width 128 height 28
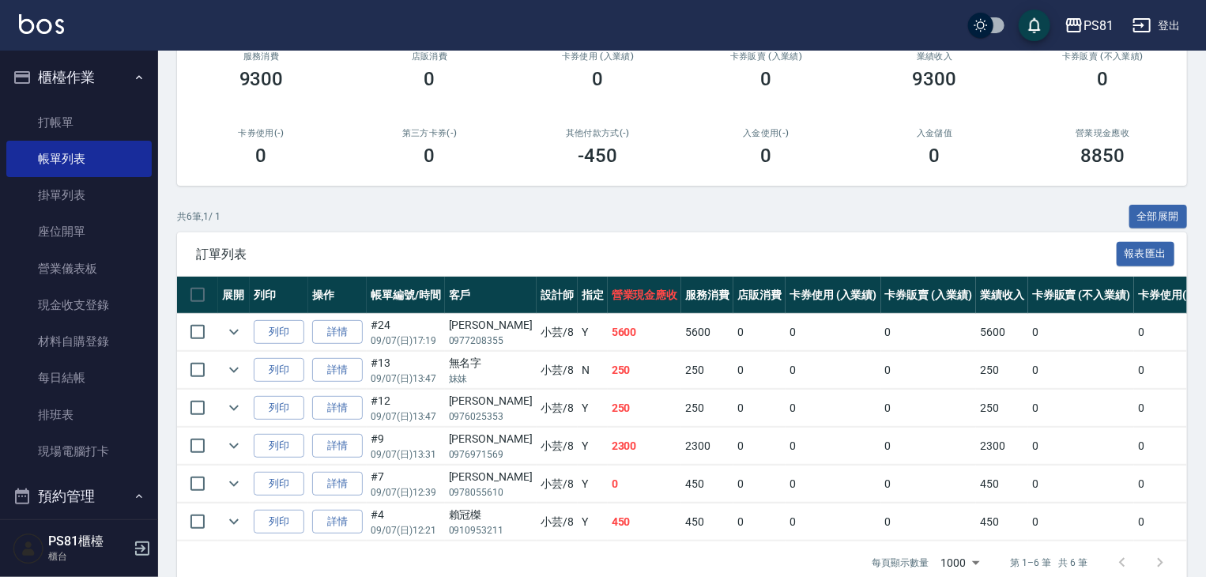
scroll to position [248, 0]
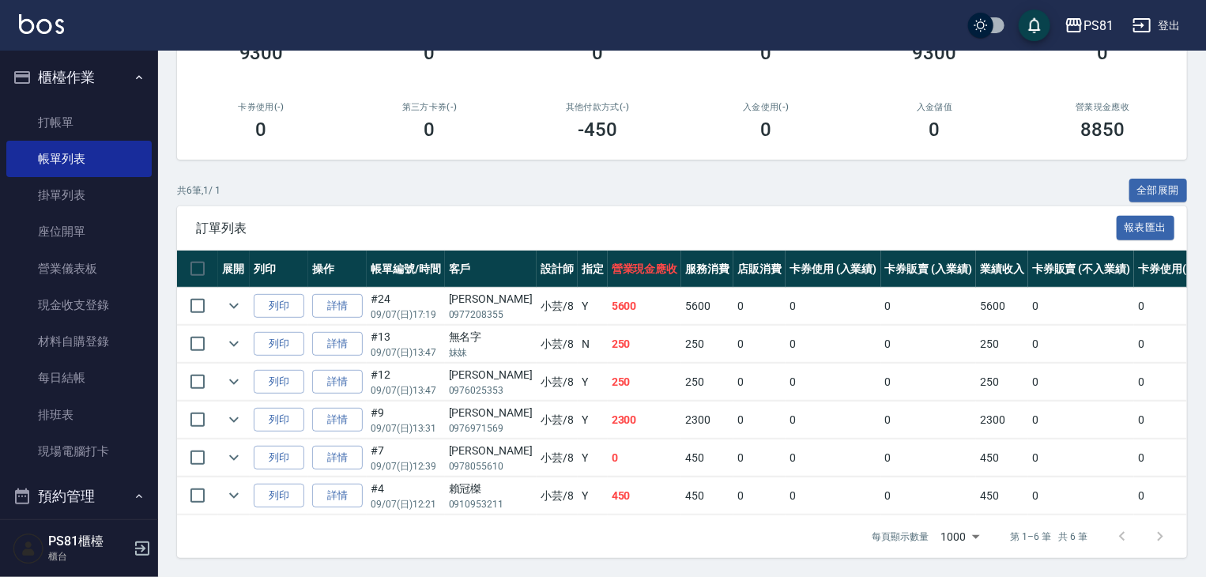
type input "小芸-8"
drag, startPoint x: 581, startPoint y: 370, endPoint x: 616, endPoint y: 371, distance: 35.6
click at [616, 371] on td "250" at bounding box center [645, 382] width 74 height 37
drag, startPoint x: 581, startPoint y: 329, endPoint x: 601, endPoint y: 326, distance: 20.7
click at [608, 326] on td "250" at bounding box center [645, 344] width 74 height 37
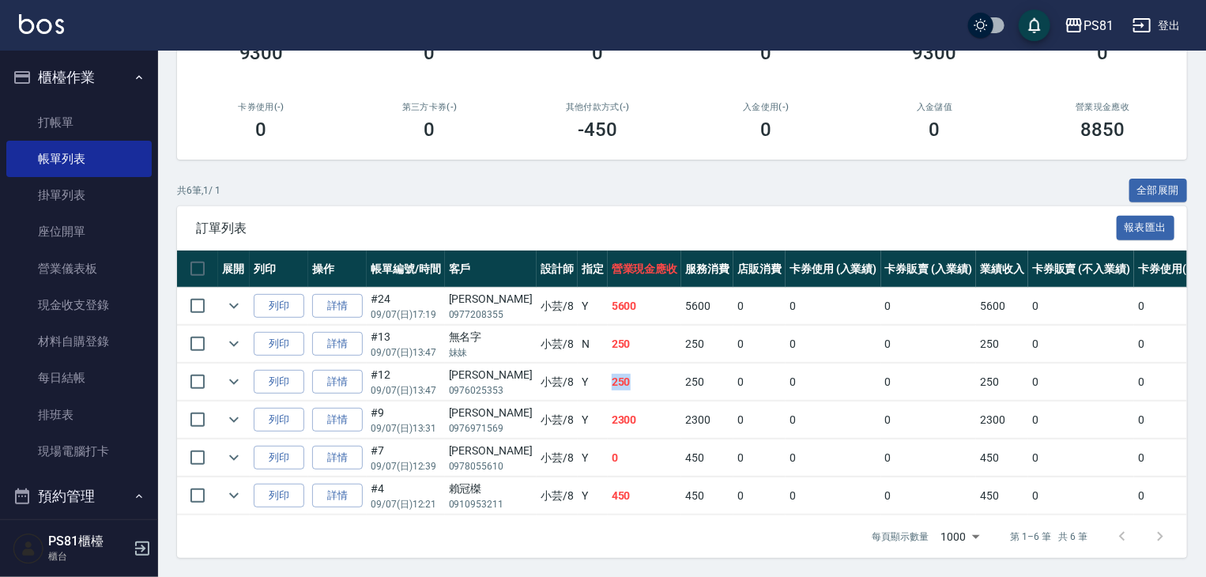
drag, startPoint x: 593, startPoint y: 377, endPoint x: 608, endPoint y: 408, distance: 34.6
click at [608, 382] on td "250" at bounding box center [645, 382] width 74 height 37
drag, startPoint x: 586, startPoint y: 407, endPoint x: 620, endPoint y: 409, distance: 33.2
click at [620, 409] on td "2300" at bounding box center [645, 419] width 74 height 37
click at [75, 124] on link "打帳單" at bounding box center [78, 122] width 145 height 36
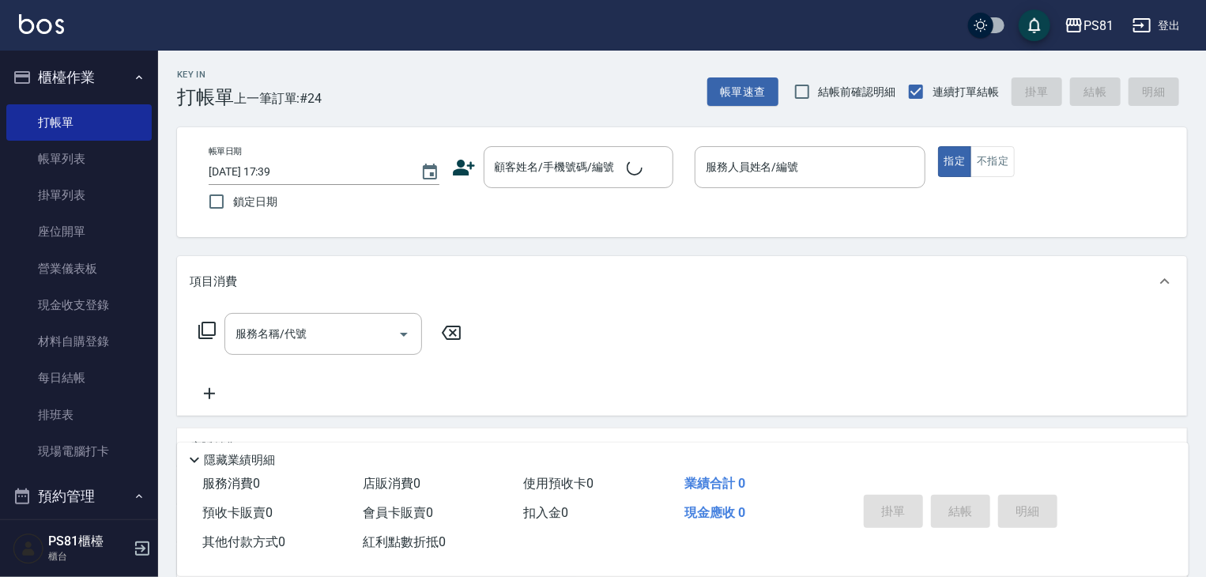
click at [288, 107] on span "上一筆訂單:#24" at bounding box center [278, 99] width 89 height 20
